Goal: Transaction & Acquisition: Purchase product/service

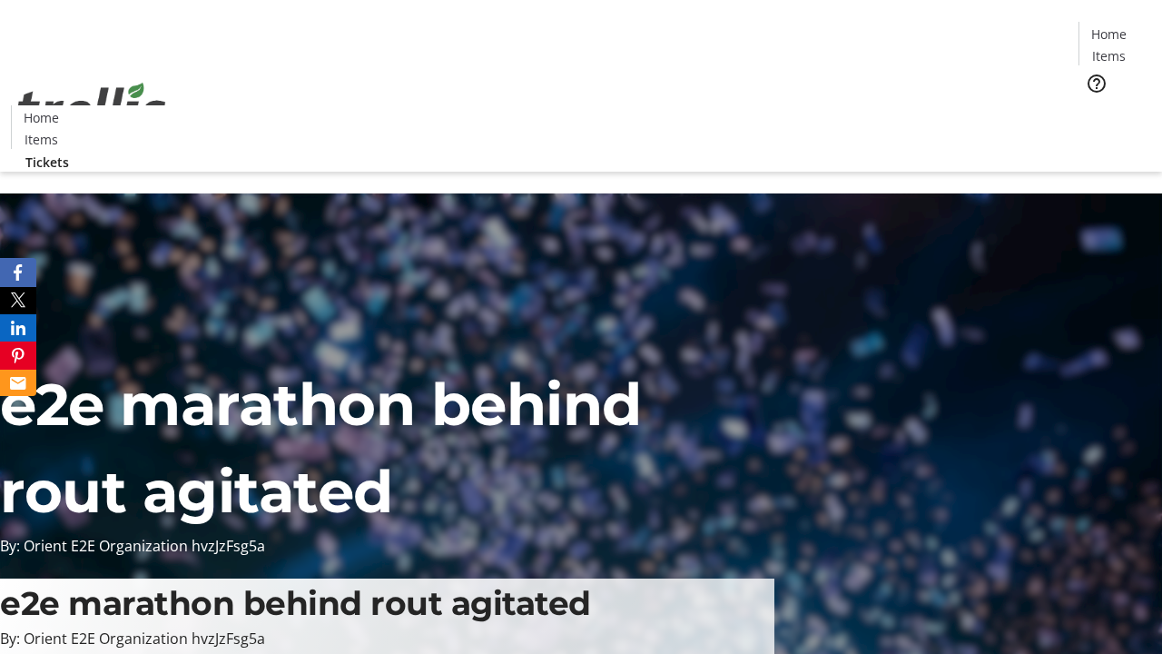
click at [1093, 105] on span "Tickets" at bounding box center [1115, 114] width 44 height 19
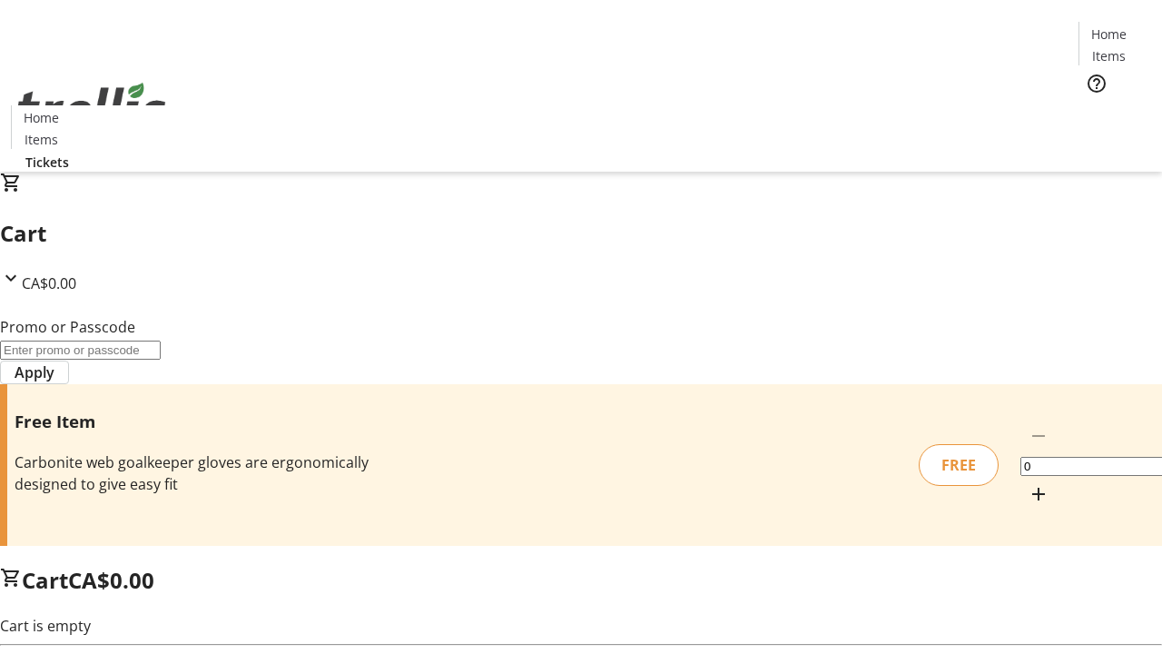
click at [1027, 483] on mat-icon "Increment by one" at bounding box center [1038, 494] width 22 height 22
type input "1"
